Goal: Task Accomplishment & Management: Complete application form

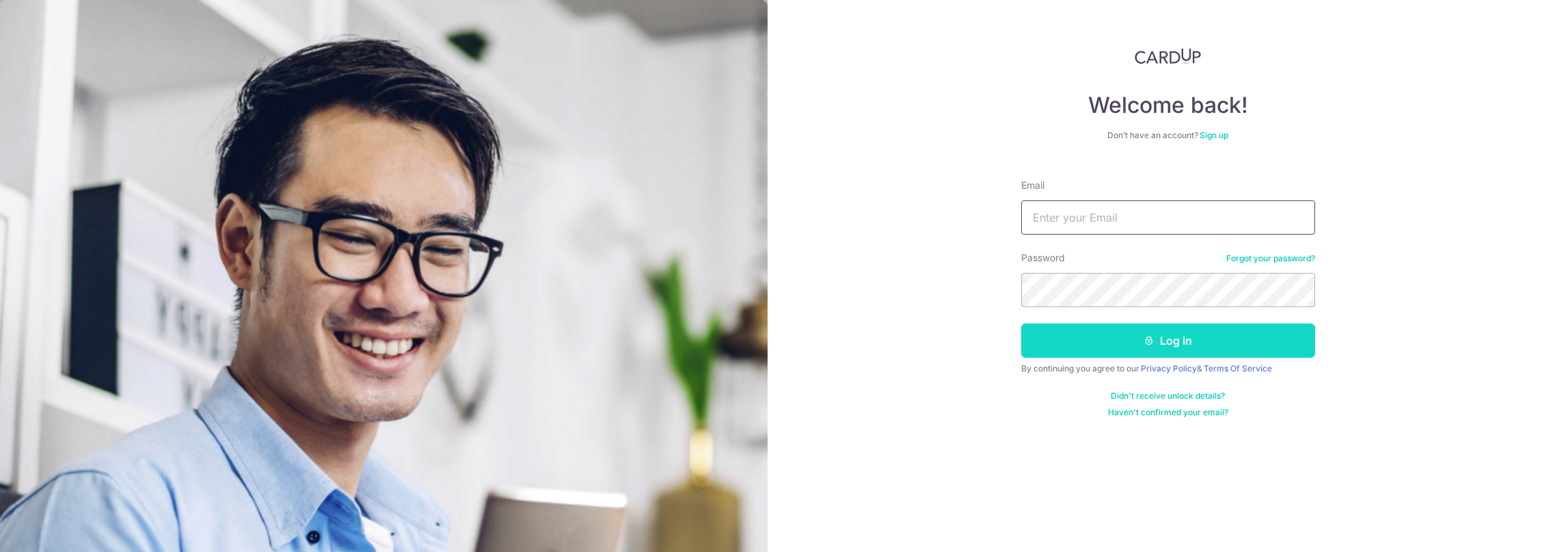
type input "[EMAIL_ADDRESS][DOMAIN_NAME]"
click at [1110, 342] on button "Log in" at bounding box center [1168, 341] width 294 height 35
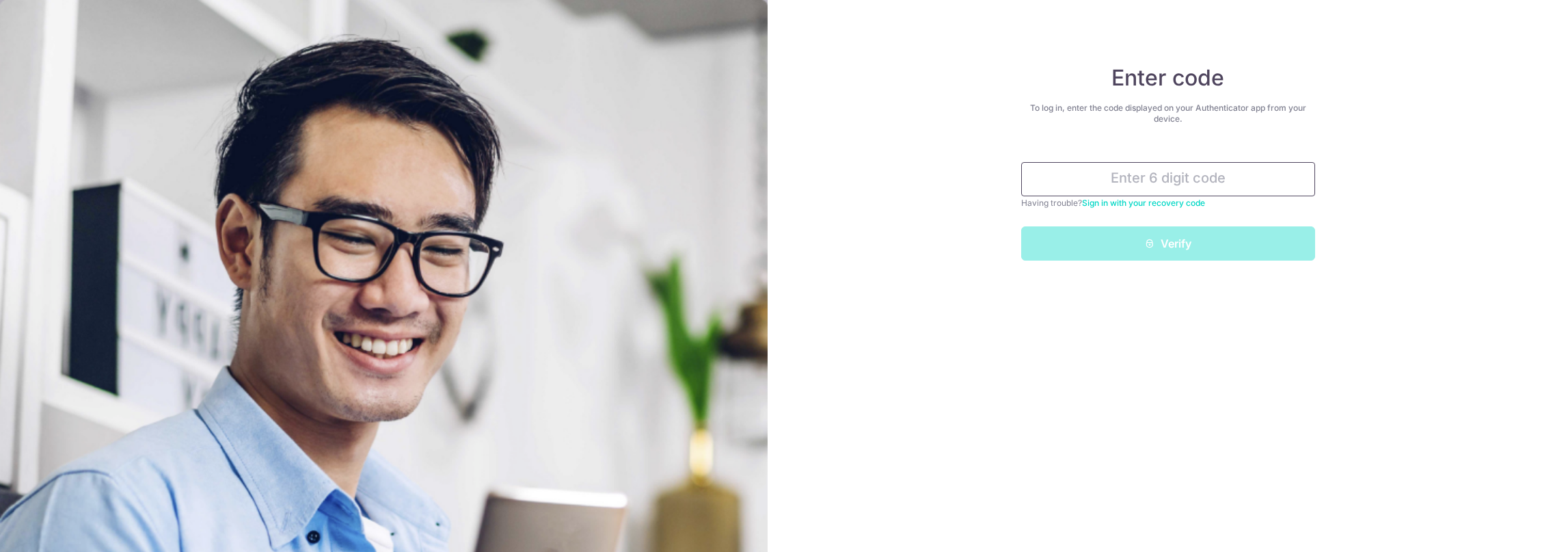
click at [1125, 184] on input "text" at bounding box center [1168, 179] width 294 height 35
click at [1190, 185] on input "text" at bounding box center [1168, 179] width 294 height 35
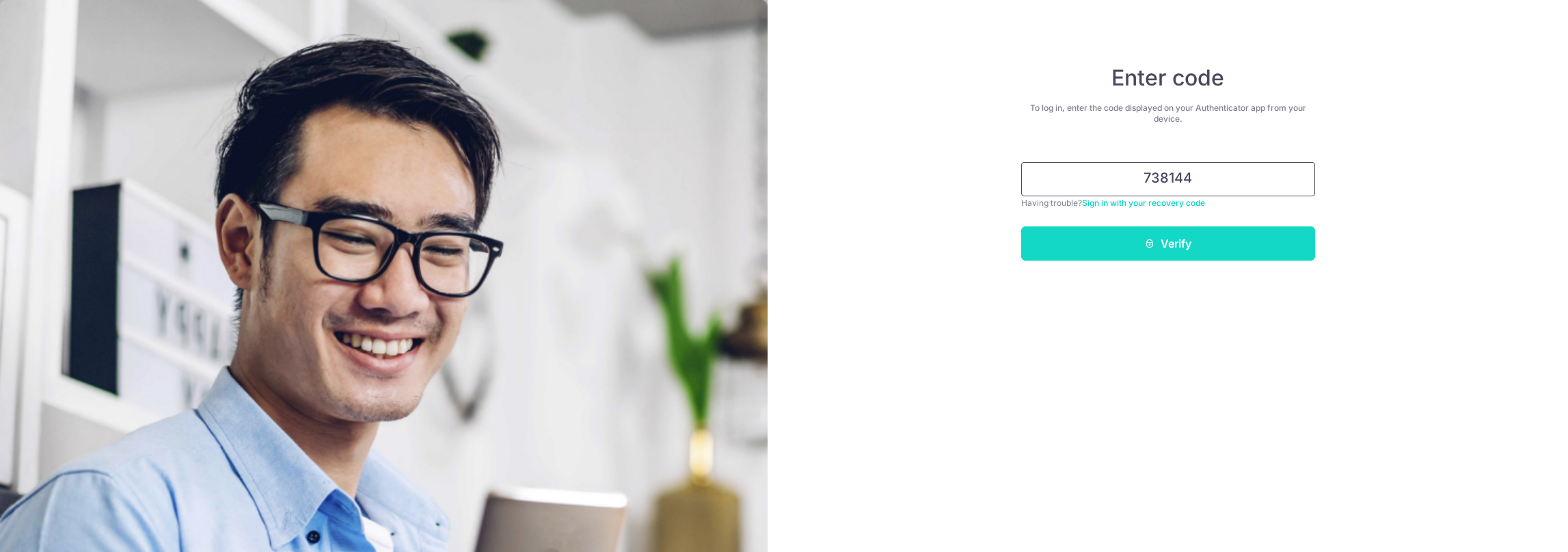
type input "738144"
click at [1207, 249] on button "Verify" at bounding box center [1168, 243] width 294 height 35
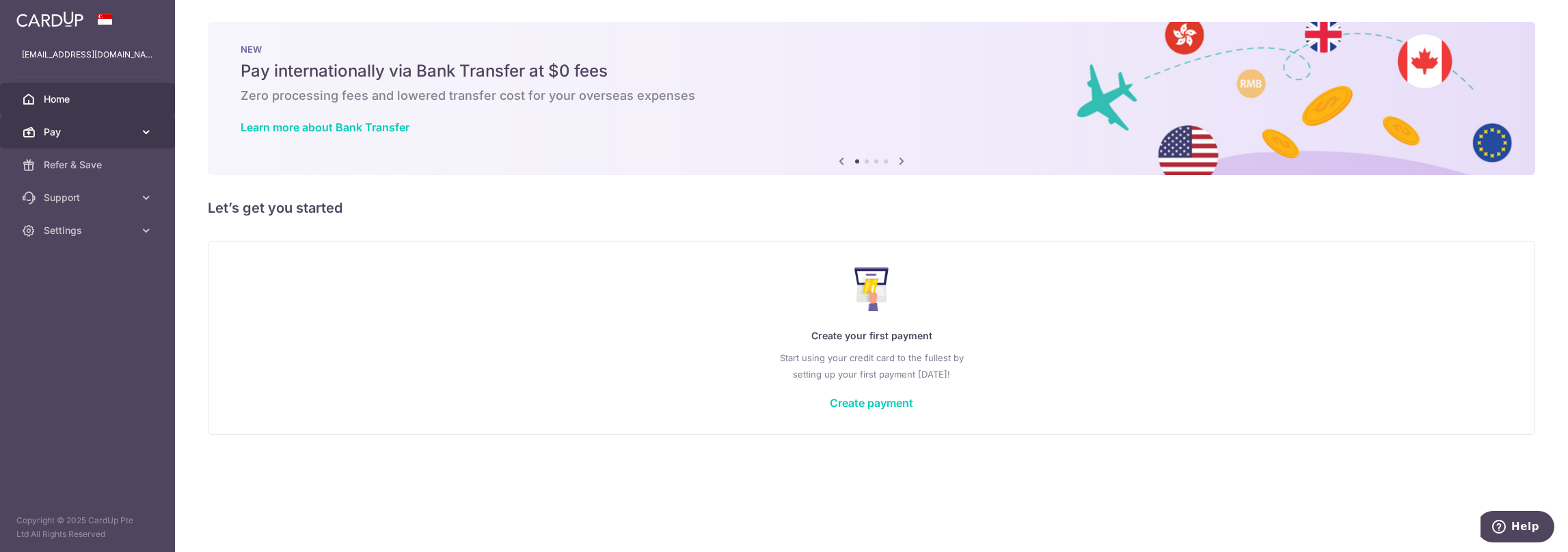
click at [129, 133] on span "Pay" at bounding box center [89, 131] width 90 height 13
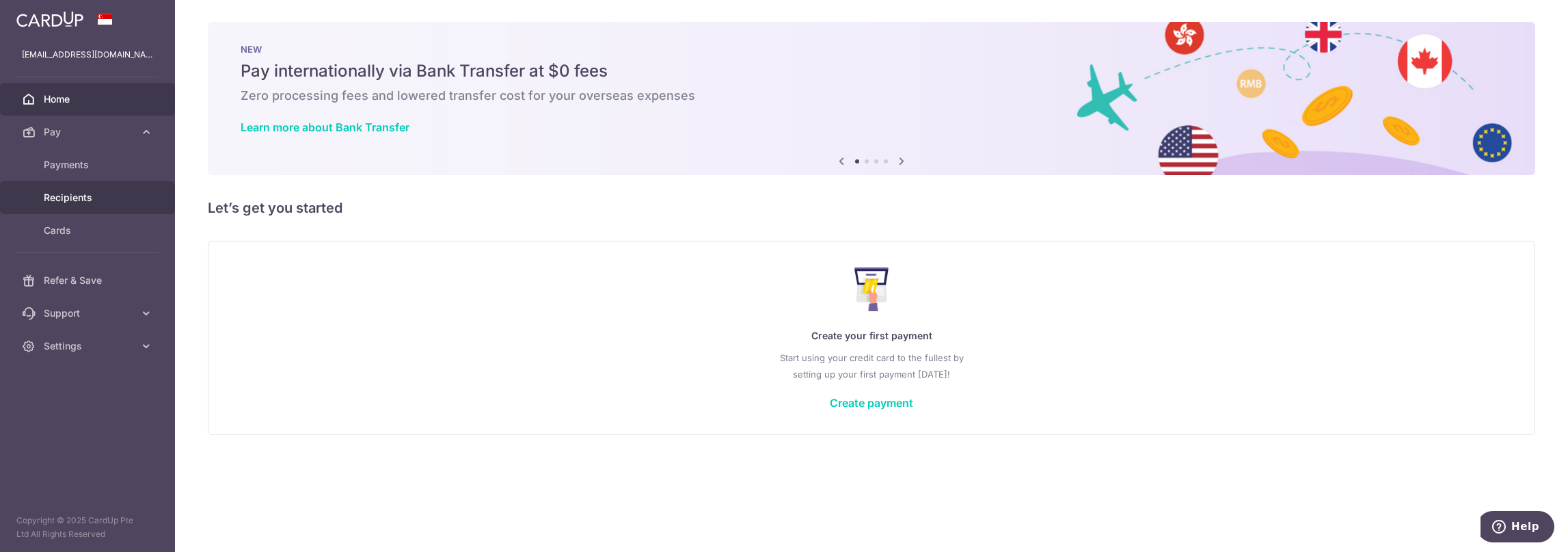
click at [85, 206] on link "Recipients" at bounding box center [87, 197] width 175 height 33
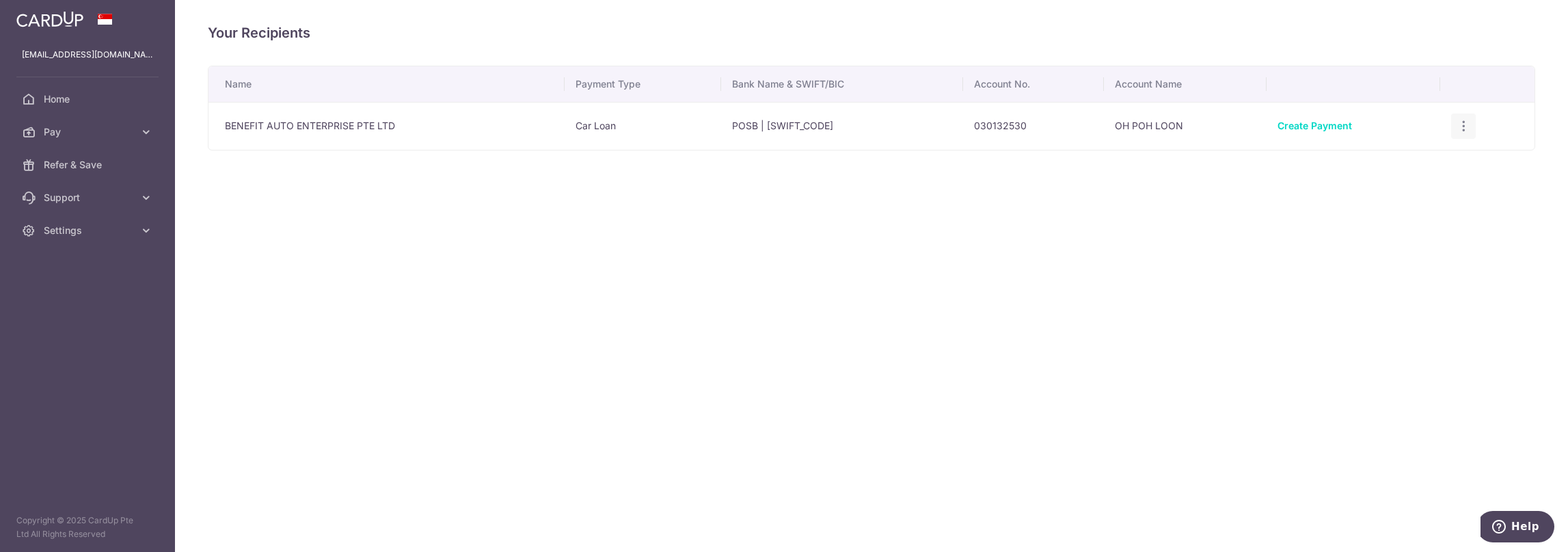
click at [1469, 124] on icon "button" at bounding box center [1464, 126] width 14 height 14
click at [1423, 164] on span "View/Edit" at bounding box center [1417, 164] width 93 height 17
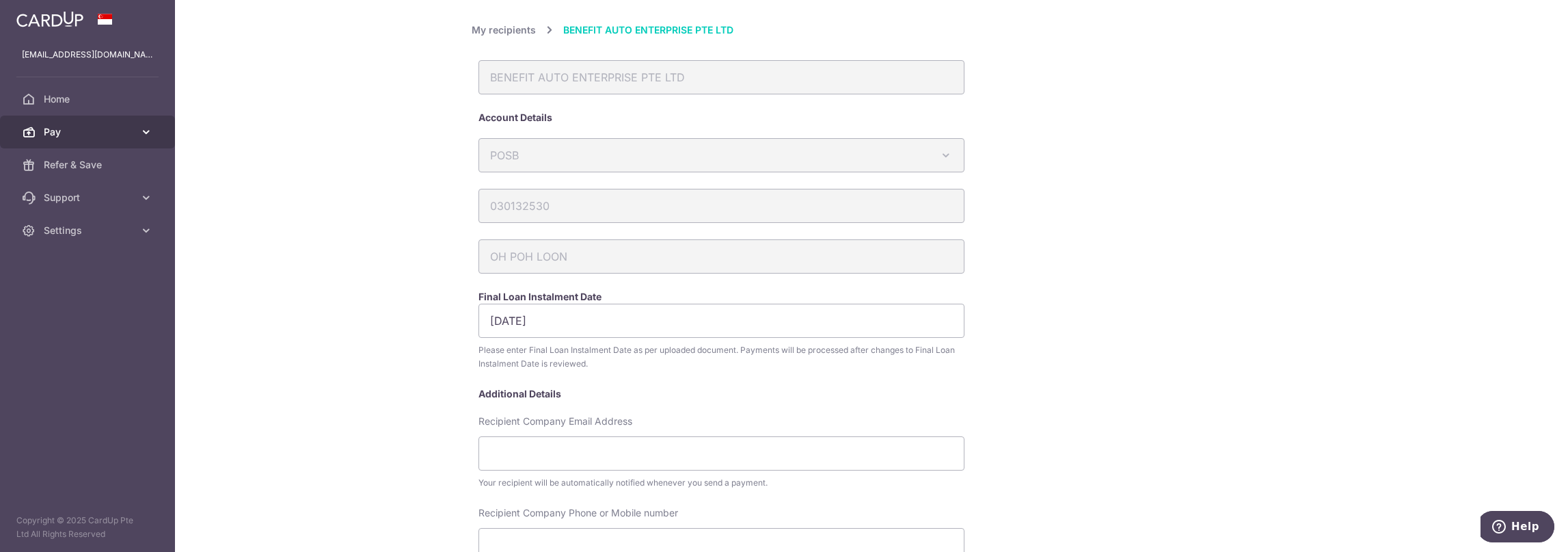
click at [89, 130] on span "Pay" at bounding box center [89, 131] width 90 height 13
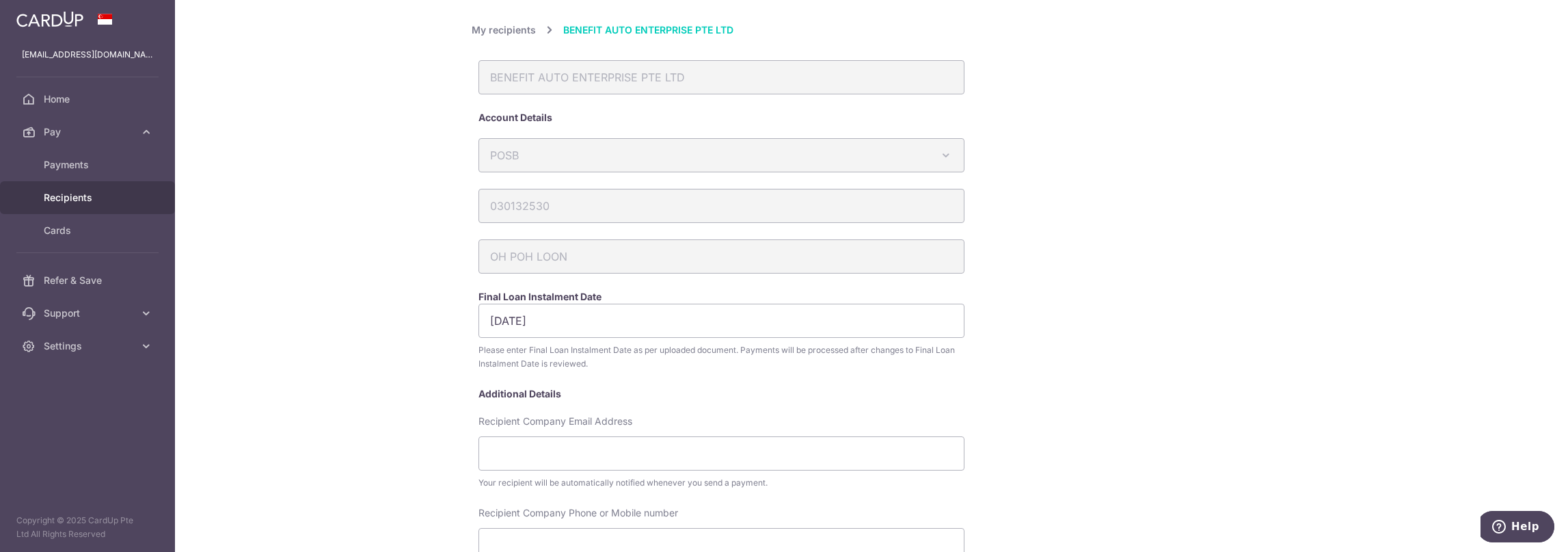
click at [112, 191] on span "Recipients" at bounding box center [89, 197] width 90 height 13
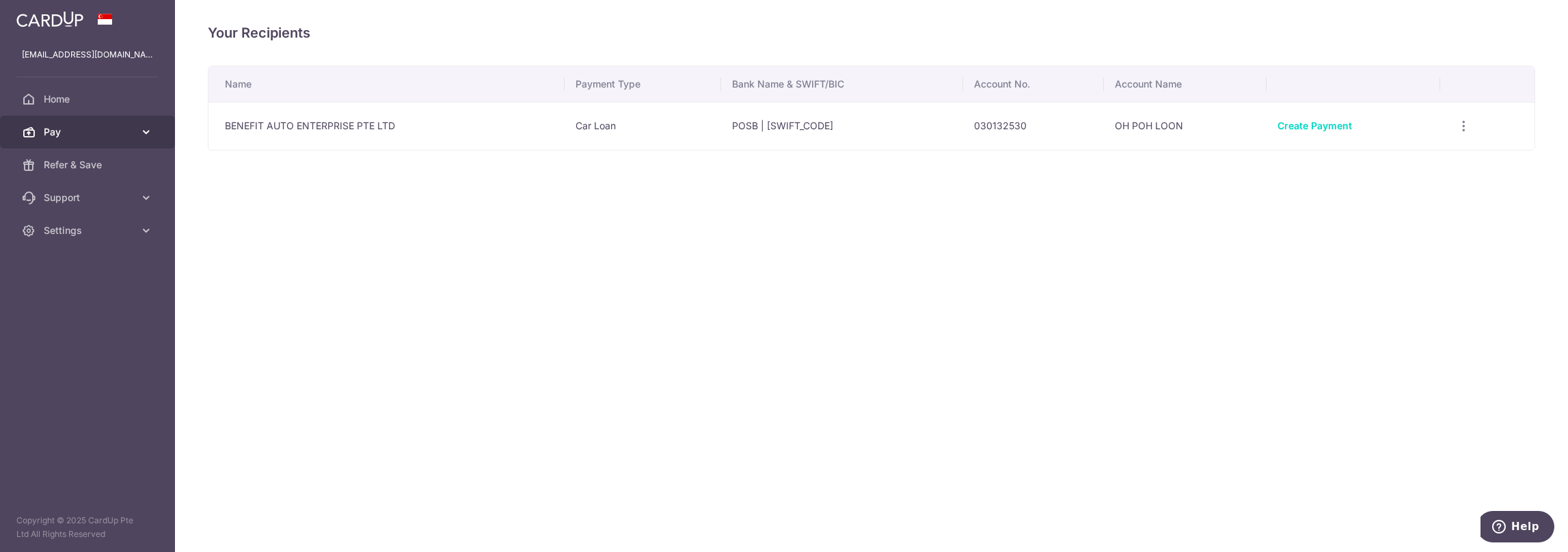
click at [145, 133] on icon at bounding box center [145, 131] width 13 height 13
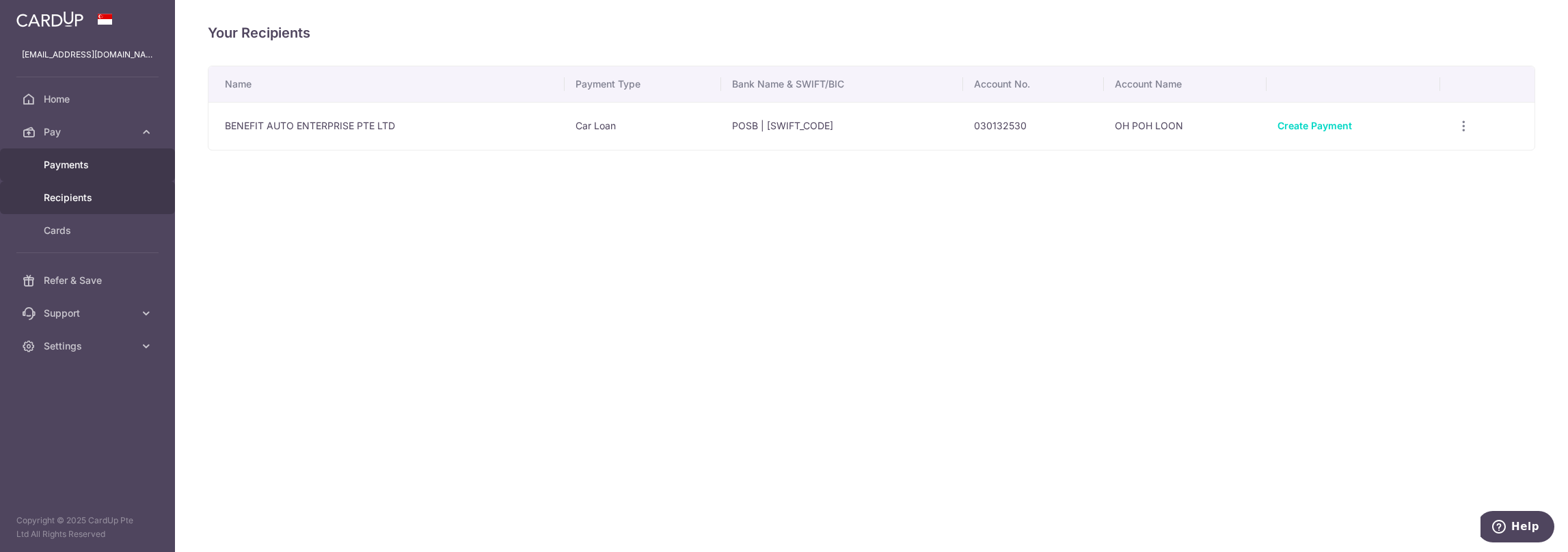
click at [128, 170] on span "Payments" at bounding box center [89, 164] width 90 height 13
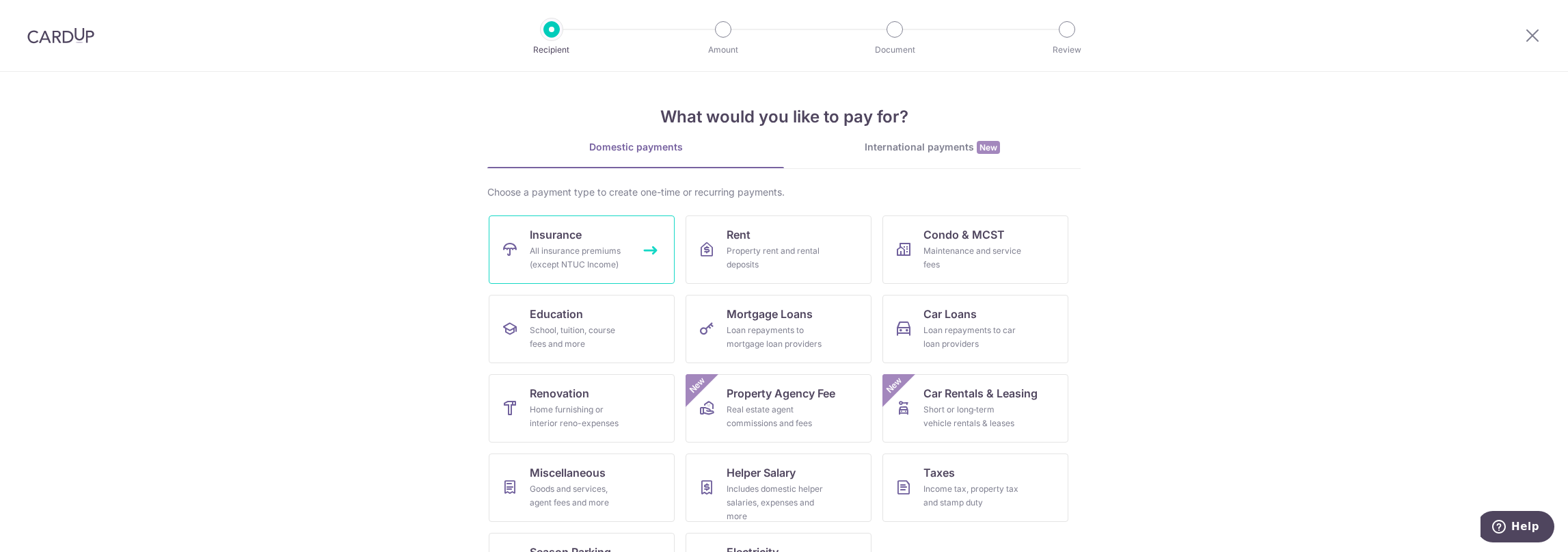
click at [623, 257] on div "All insurance premiums (except NTUC Income)" at bounding box center [578, 257] width 98 height 28
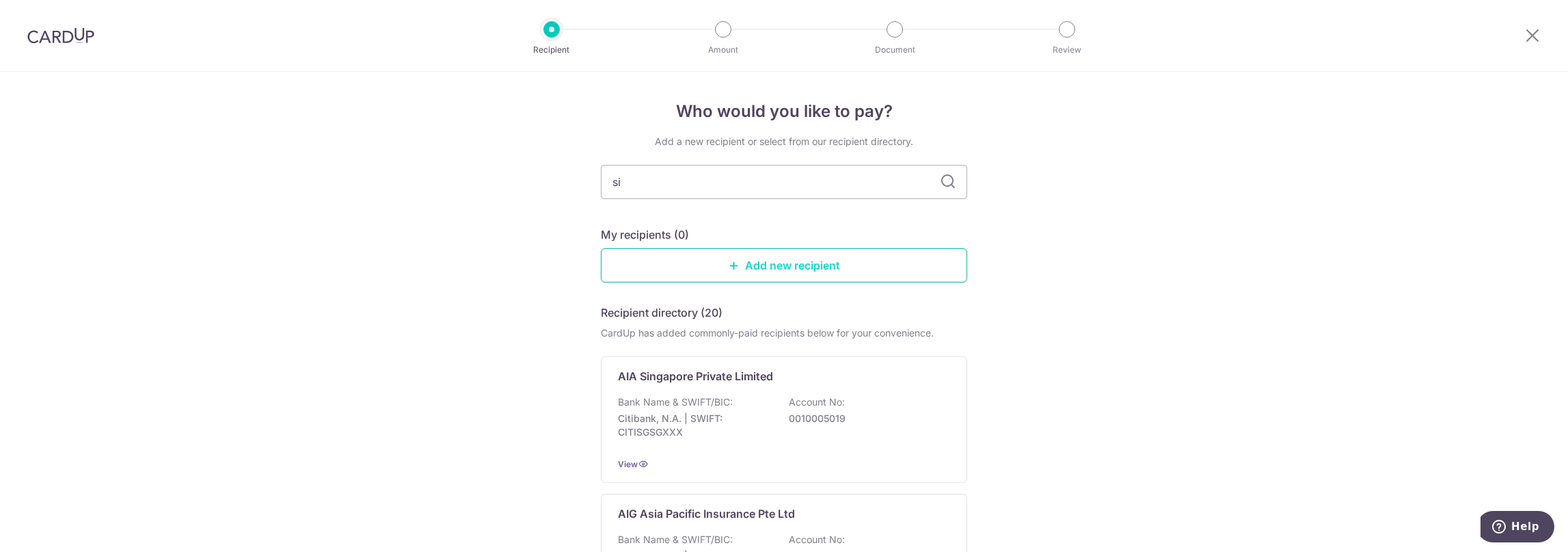
type input "sin"
type input "sing"
type input "singlife"
click at [947, 185] on icon at bounding box center [948, 182] width 17 height 17
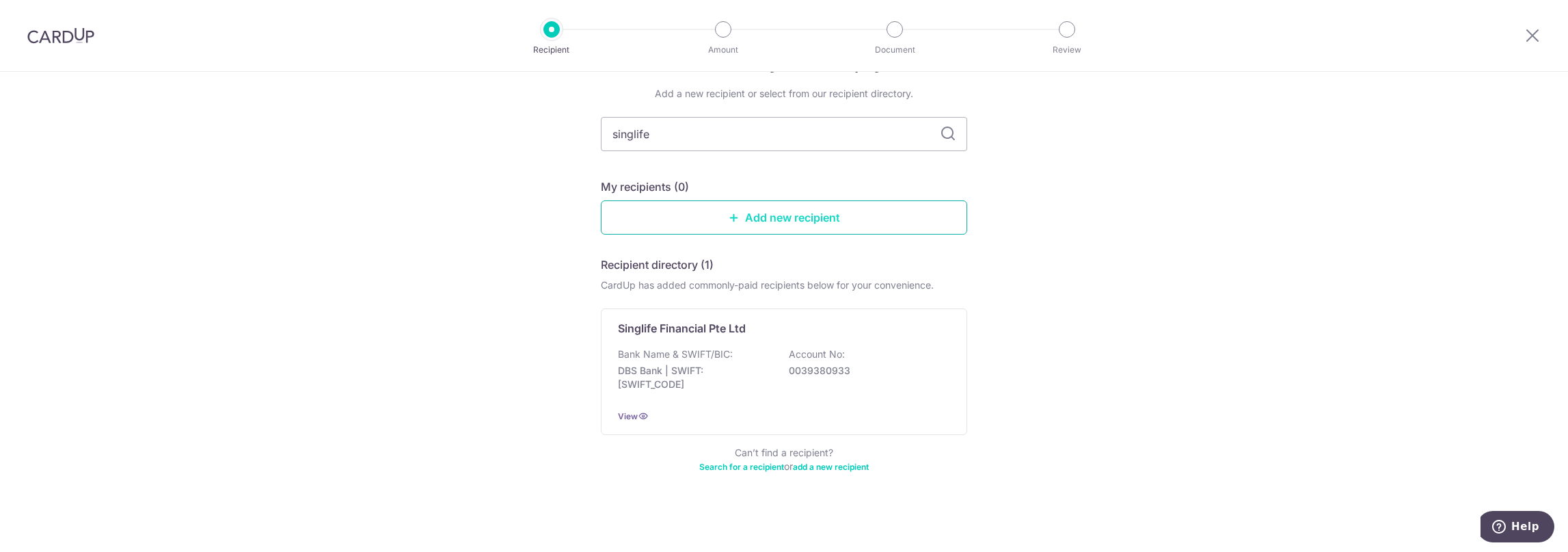
click at [768, 226] on link "Add new recipient" at bounding box center [784, 217] width 366 height 35
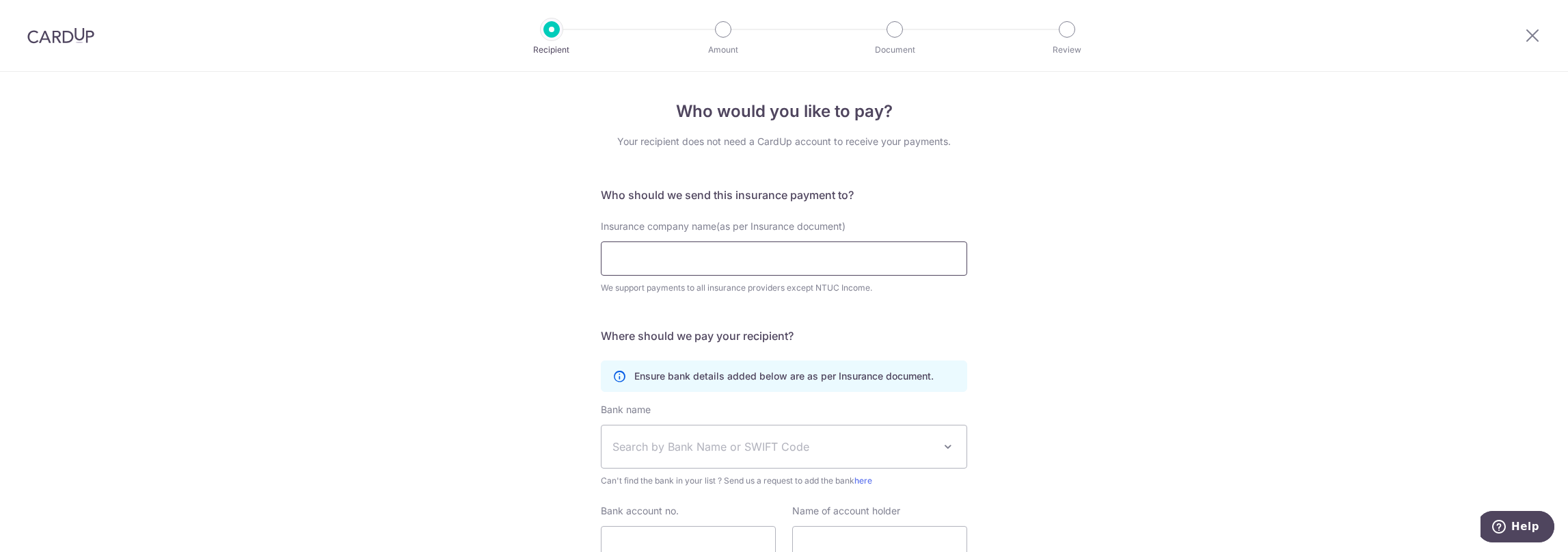
click at [854, 264] on input "Insurance company name(as per Insurance document)" at bounding box center [784, 258] width 366 height 35
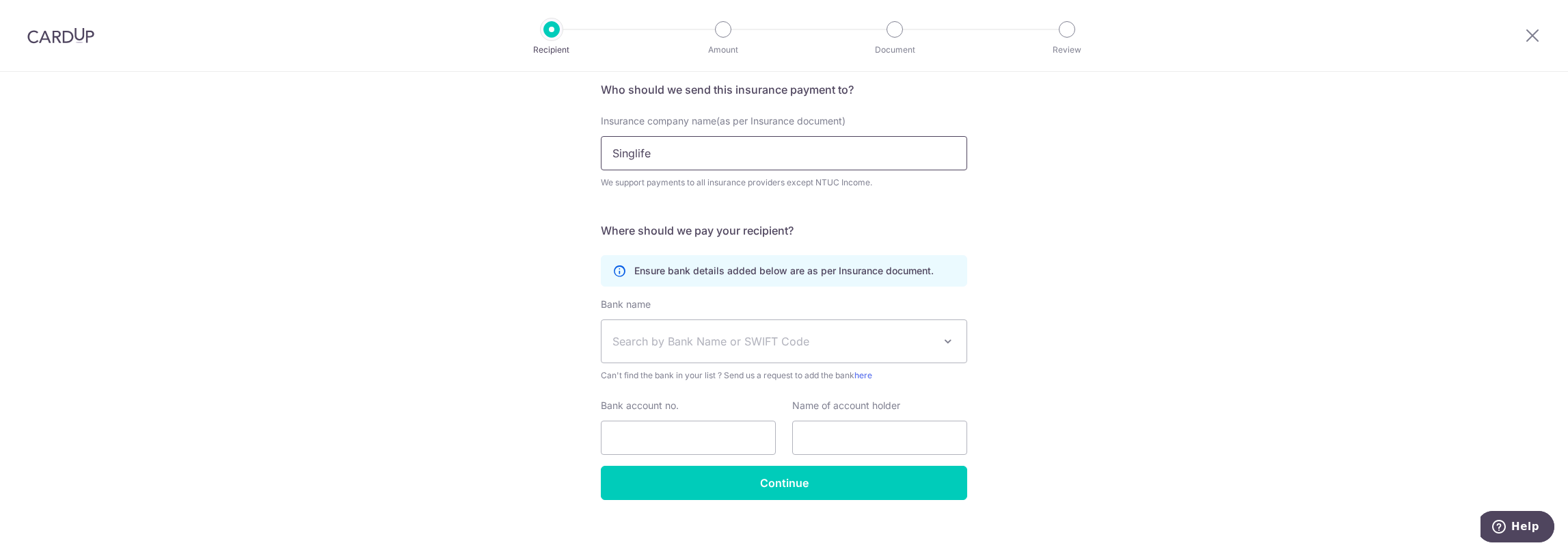
scroll to position [114, 0]
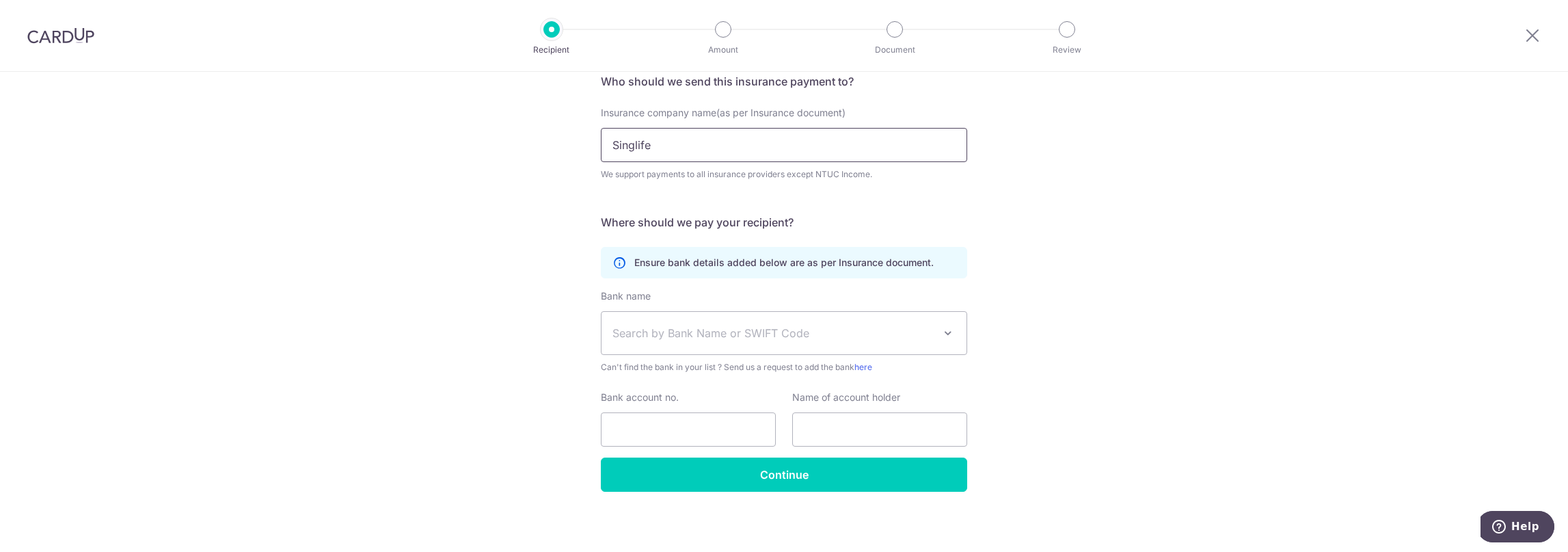
type input "Singlife"
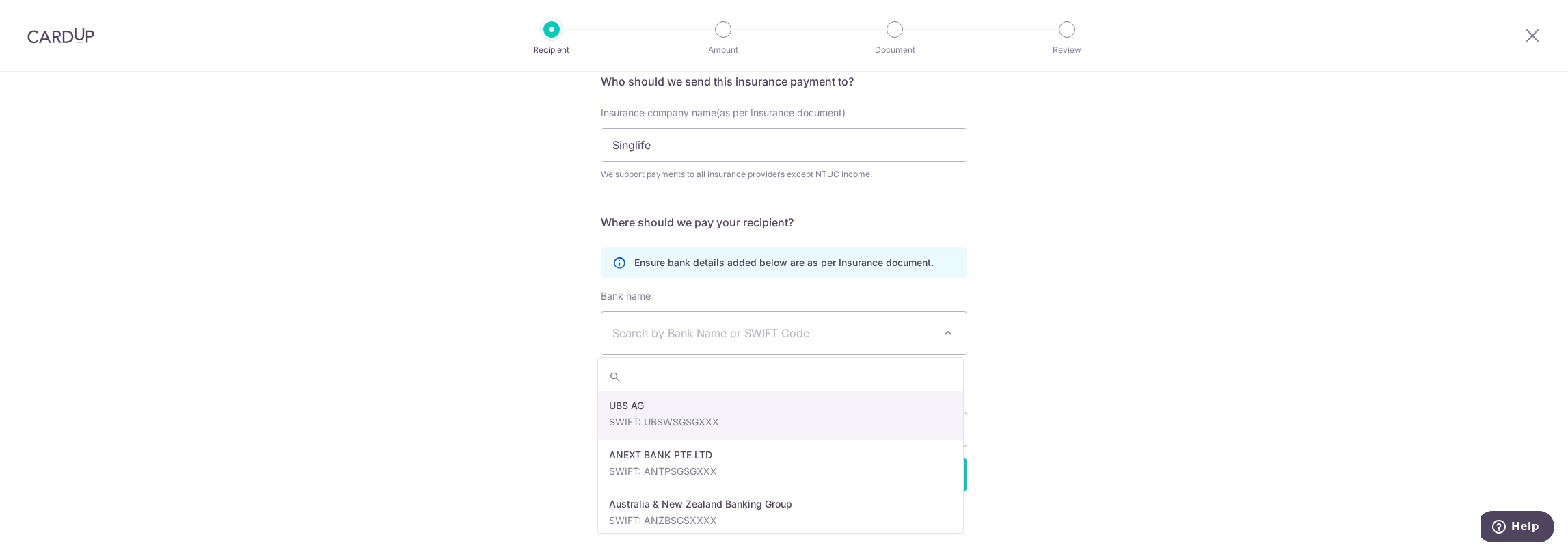
click at [890, 333] on span "Search by Bank Name or SWIFT Code" at bounding box center [773, 333] width 321 height 17
click at [1025, 257] on div "Who would you like to pay? Your recipient does not need a CardUp account to rec…" at bounding box center [784, 257] width 1568 height 598
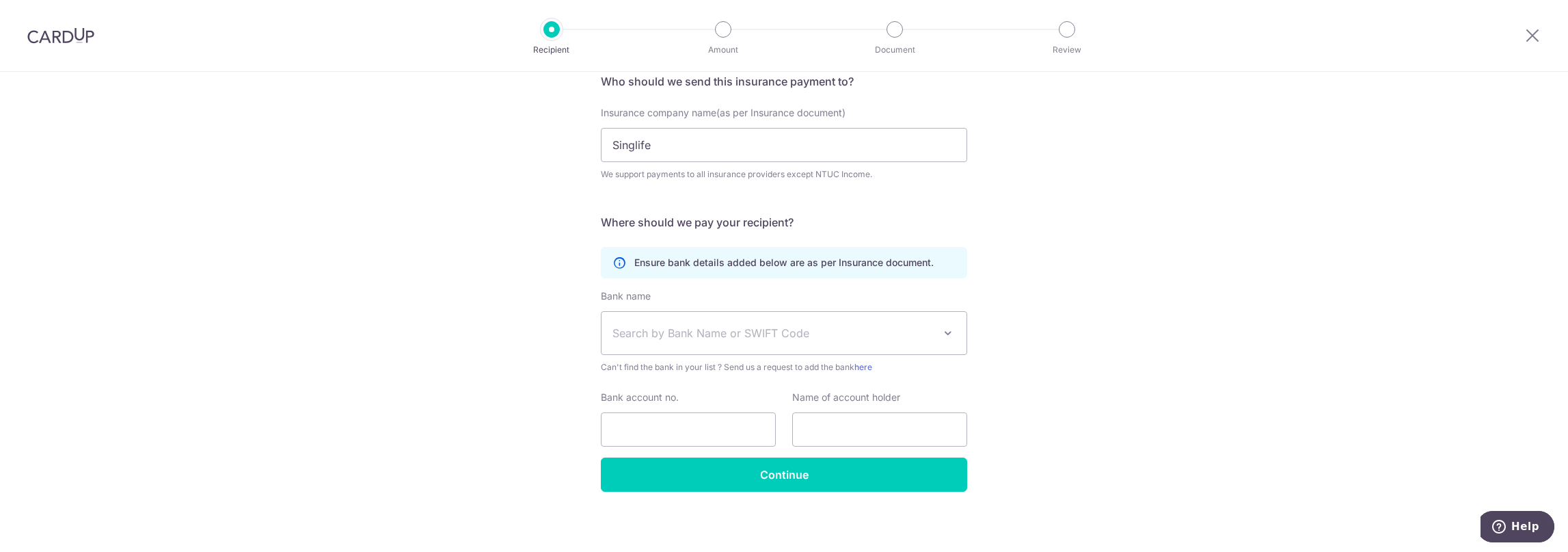
click at [796, 329] on span "Search by Bank Name or SWIFT Code" at bounding box center [773, 333] width 321 height 17
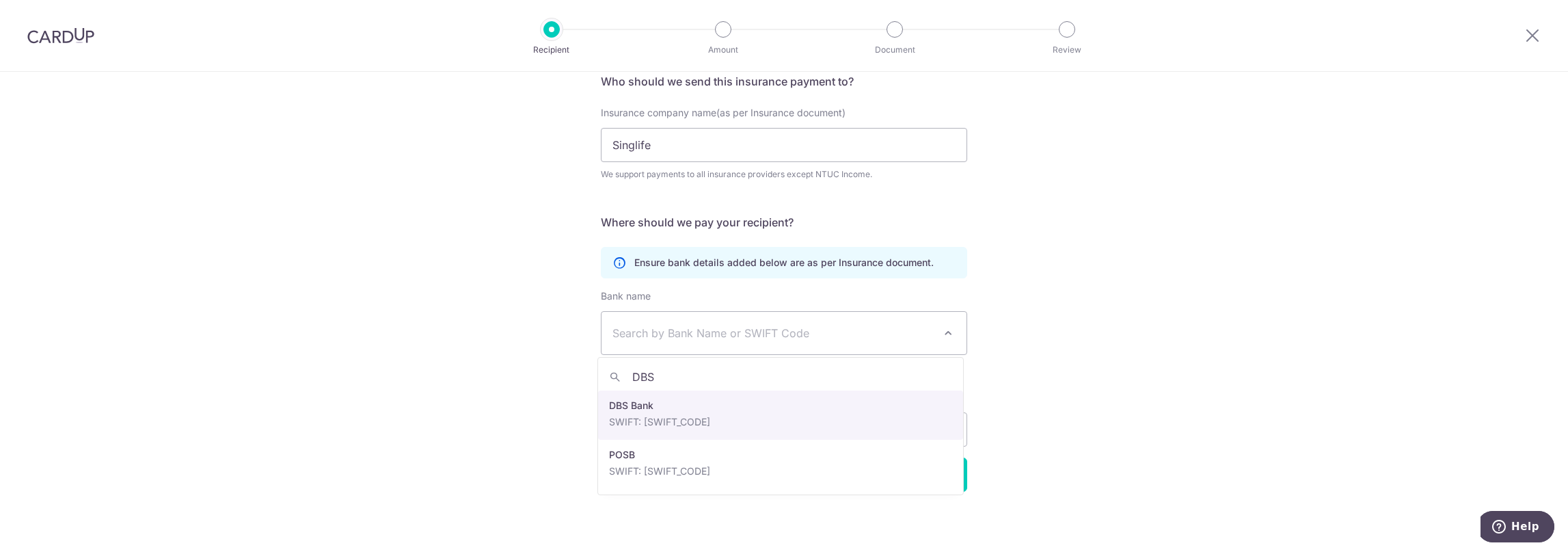
type input "DBS"
select select "6"
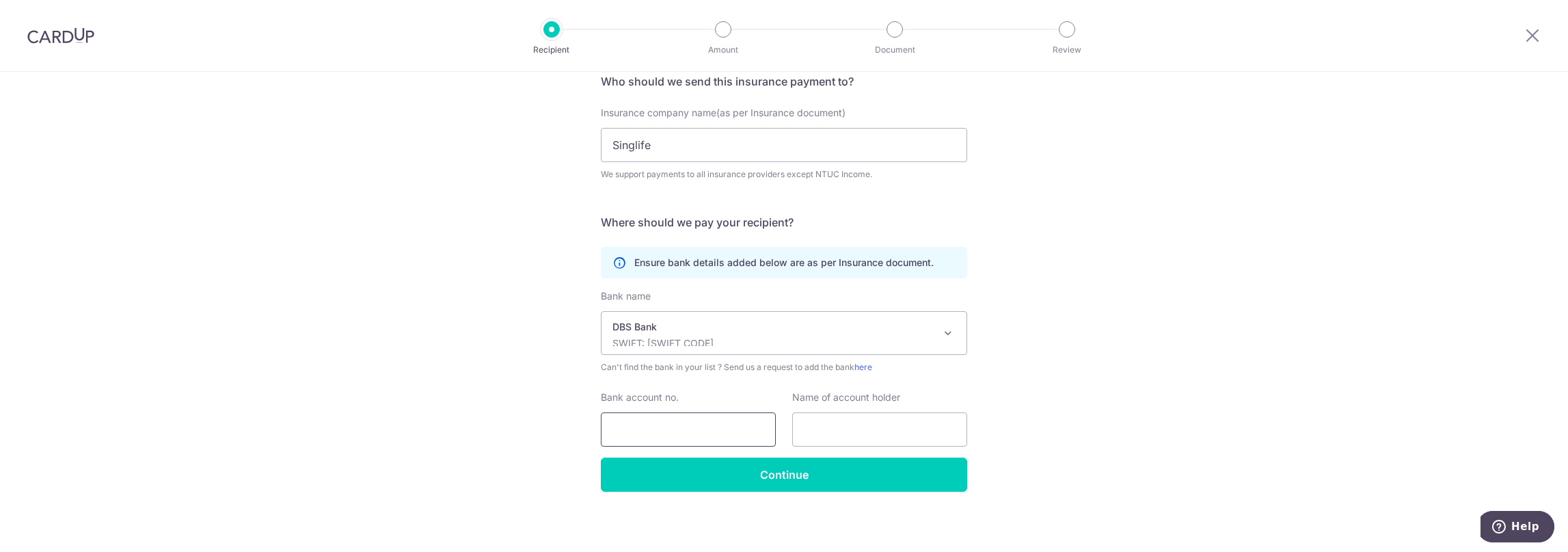
click at [709, 426] on input "Bank account no." at bounding box center [688, 430] width 175 height 35
click at [866, 435] on input "text" at bounding box center [879, 430] width 175 height 35
paste input "Singapore Life Ltd."
type input "Singapore Life Ltd."
click at [651, 421] on input "Bank account no." at bounding box center [688, 430] width 175 height 35
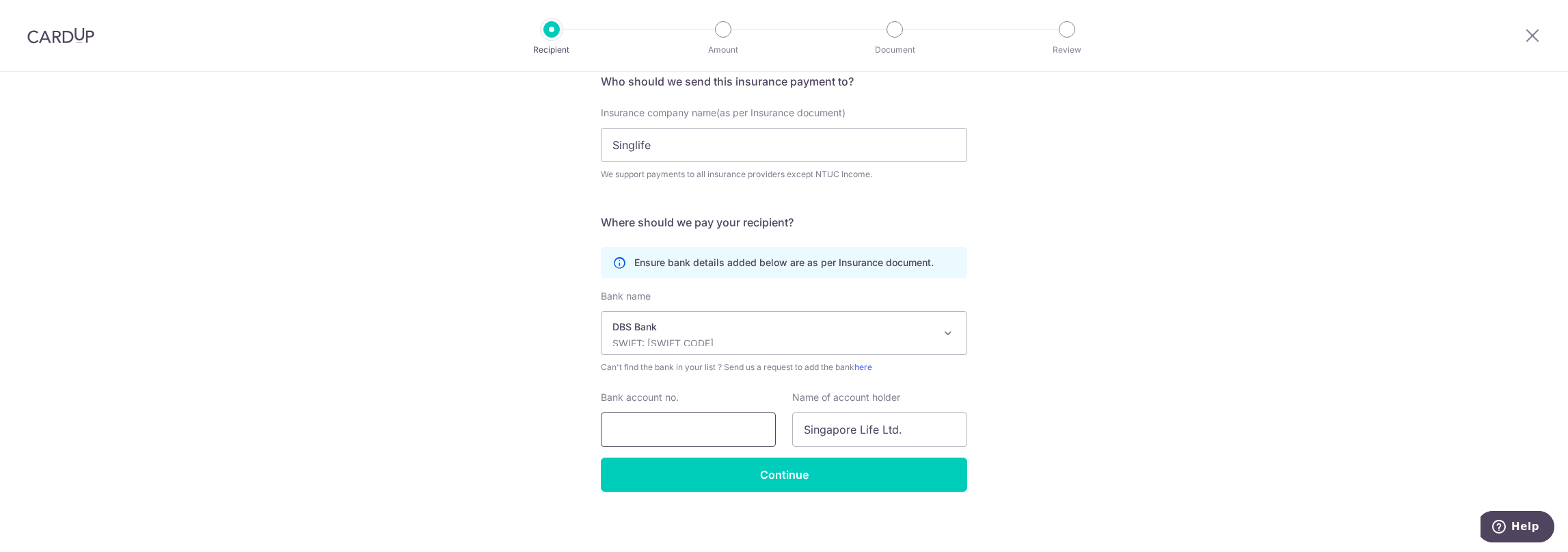
paste input "[PHONE_NUMBER]"
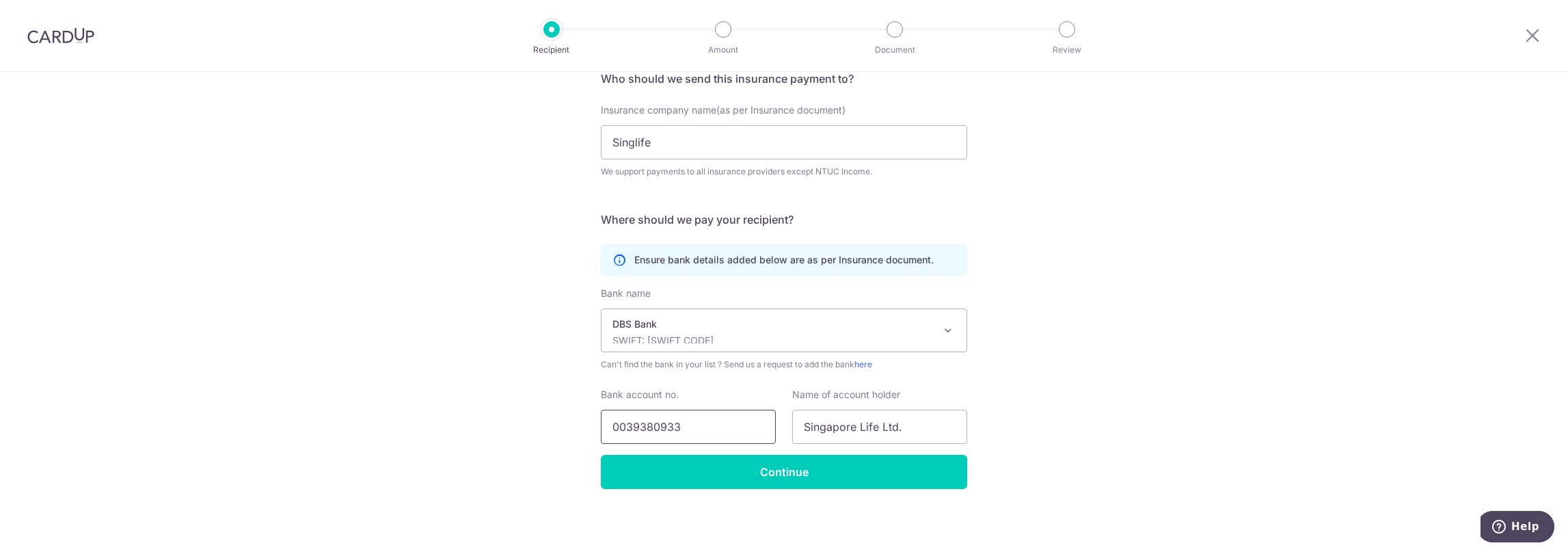
type input "0039380933"
click at [1027, 328] on div "Who would you like to pay? Your recipient does not need a CardUp account to rec…" at bounding box center [784, 255] width 1568 height 598
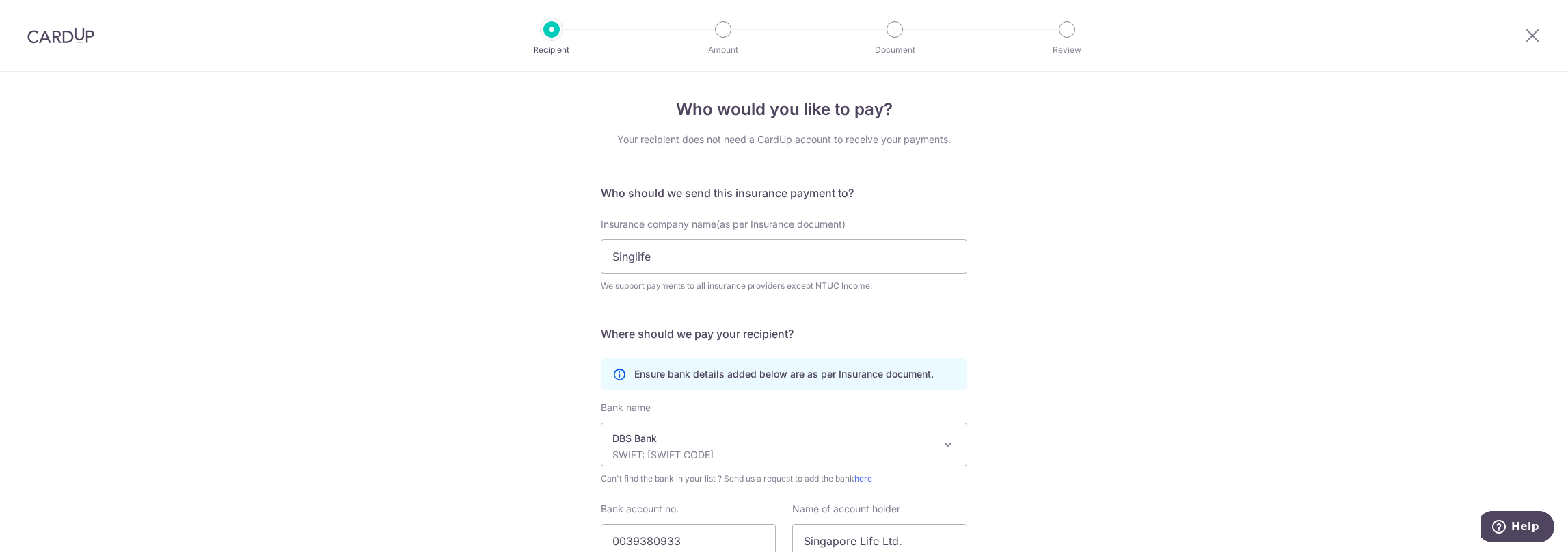
scroll to position [0, 0]
